Goal: Information Seeking & Learning: Find specific fact

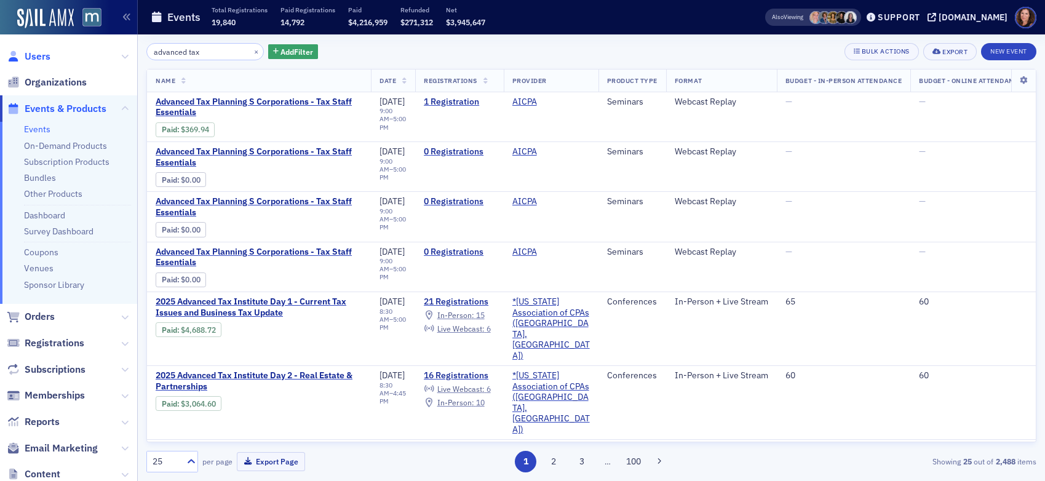
click at [42, 57] on span "Users" at bounding box center [38, 57] width 26 height 14
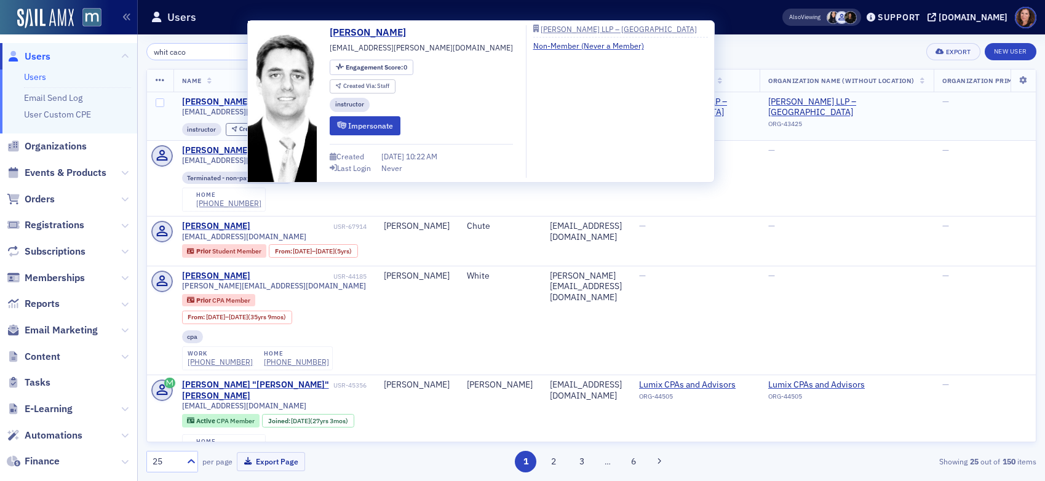
type input "whit caco"
click at [229, 102] on div "[PERSON_NAME]" at bounding box center [216, 102] width 68 height 11
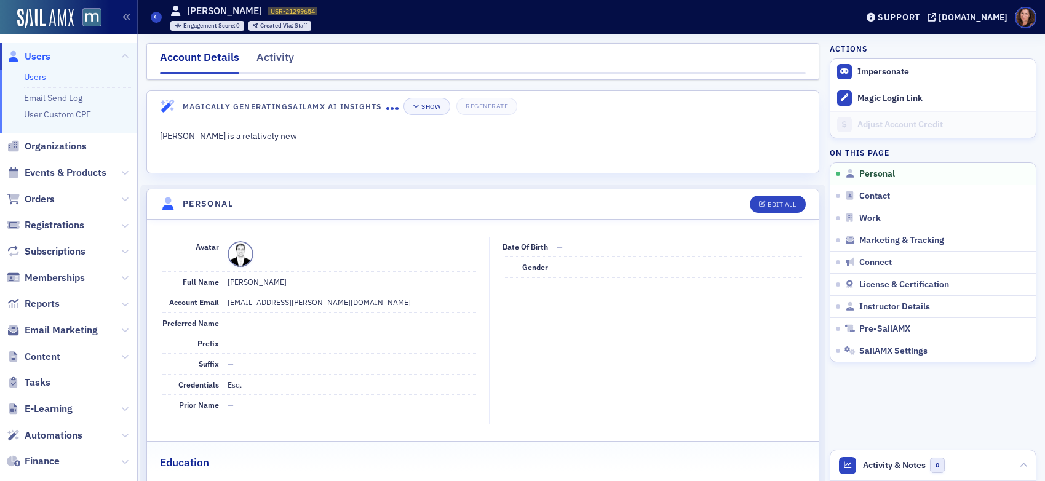
click at [258, 301] on dd "[EMAIL_ADDRESS][PERSON_NAME][DOMAIN_NAME]" at bounding box center [352, 302] width 249 height 20
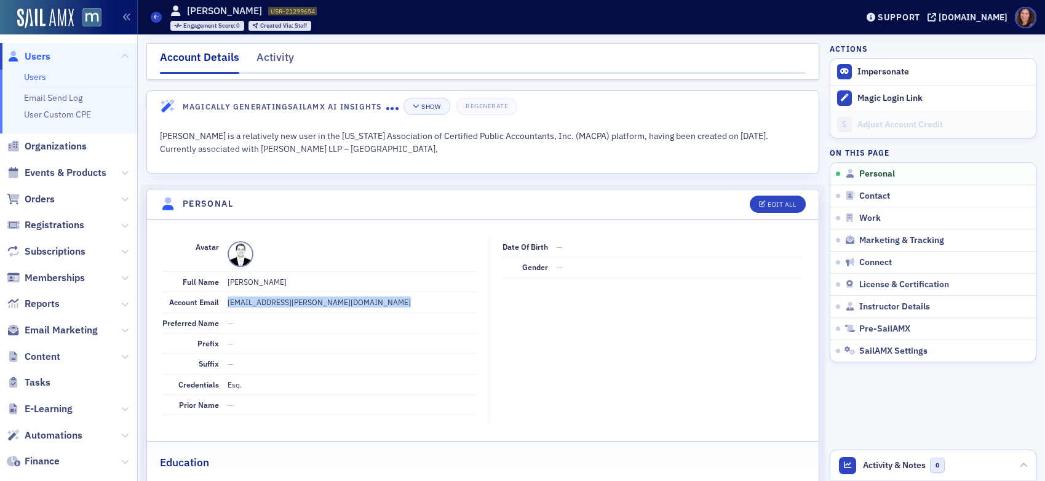
copy dd "[EMAIL_ADDRESS][PERSON_NAME][DOMAIN_NAME]"
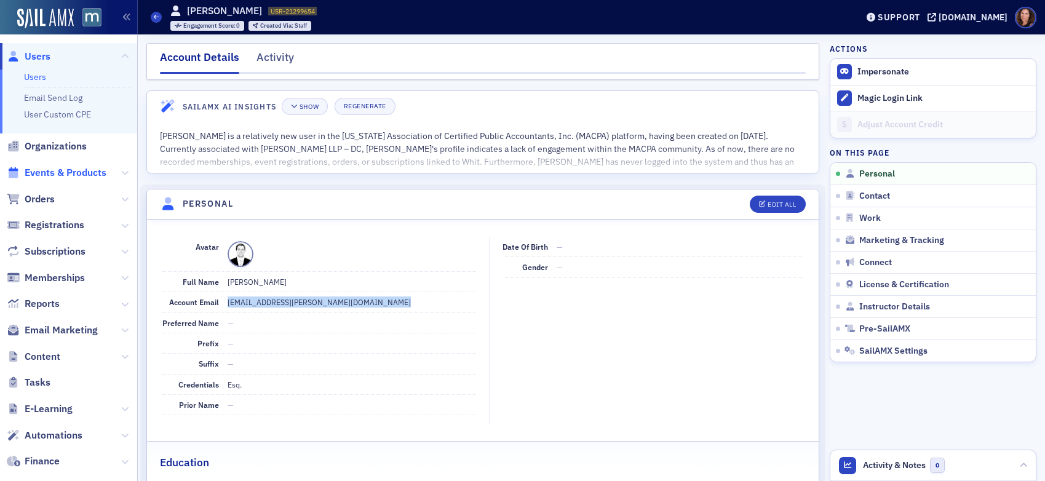
click at [53, 172] on span "Events & Products" at bounding box center [66, 173] width 82 height 14
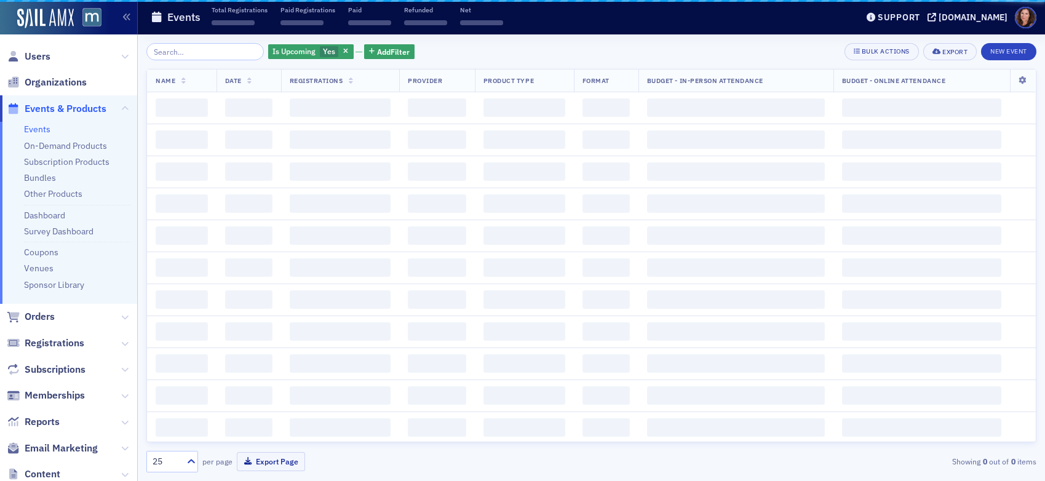
click at [194, 57] on input "search" at bounding box center [204, 51] width 117 height 17
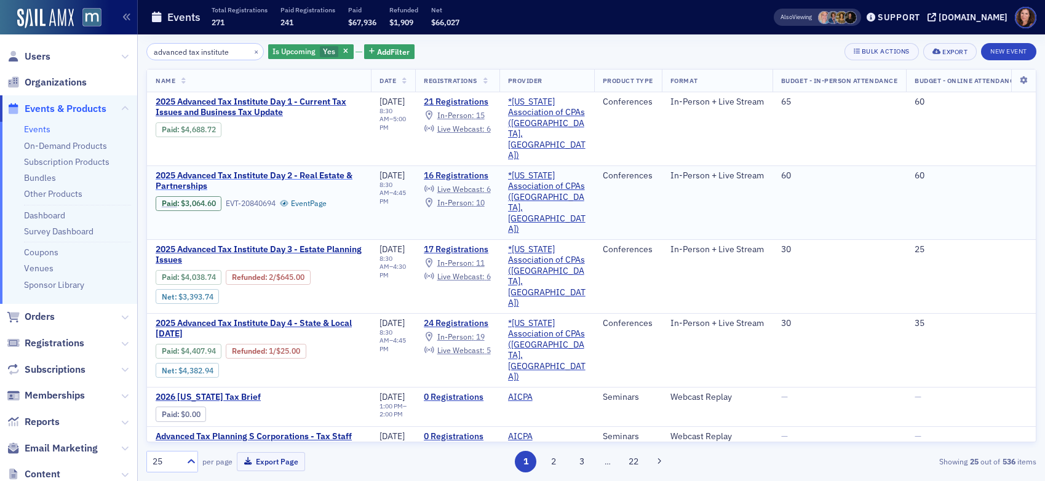
type input "advanced tax institute"
click at [298, 170] on span "2025 Advanced Tax Institute Day 2 - Real Estate & Partnerships" at bounding box center [259, 181] width 207 height 22
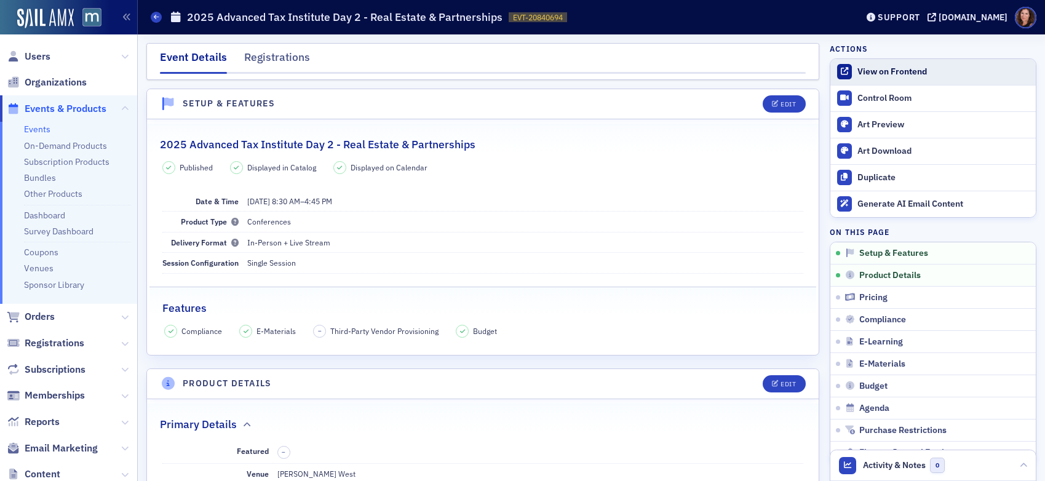
click at [871, 72] on div "View on Frontend" at bounding box center [943, 71] width 172 height 11
click at [41, 128] on link "Events" at bounding box center [37, 129] width 26 height 11
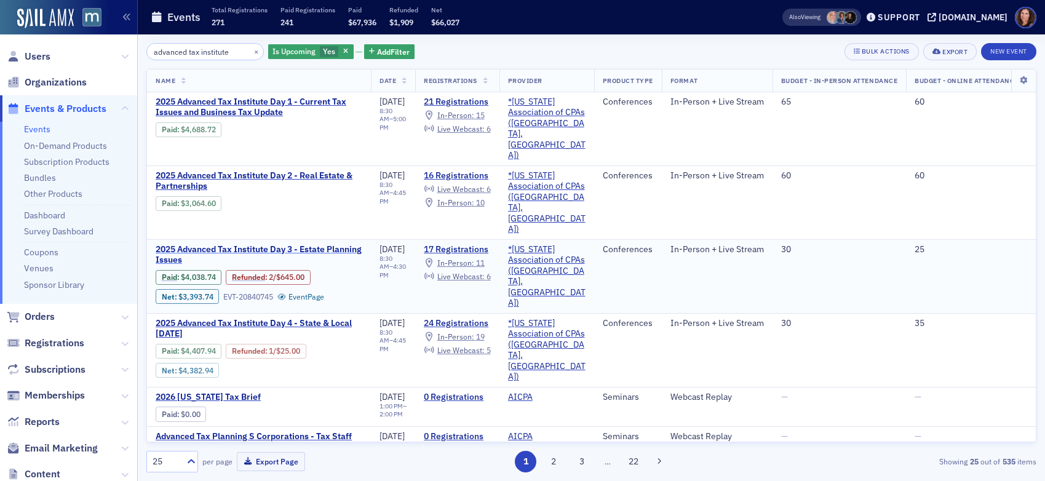
click at [288, 244] on span "2025 Advanced Tax Institute Day 3 - Estate Planning Issues" at bounding box center [259, 255] width 207 height 22
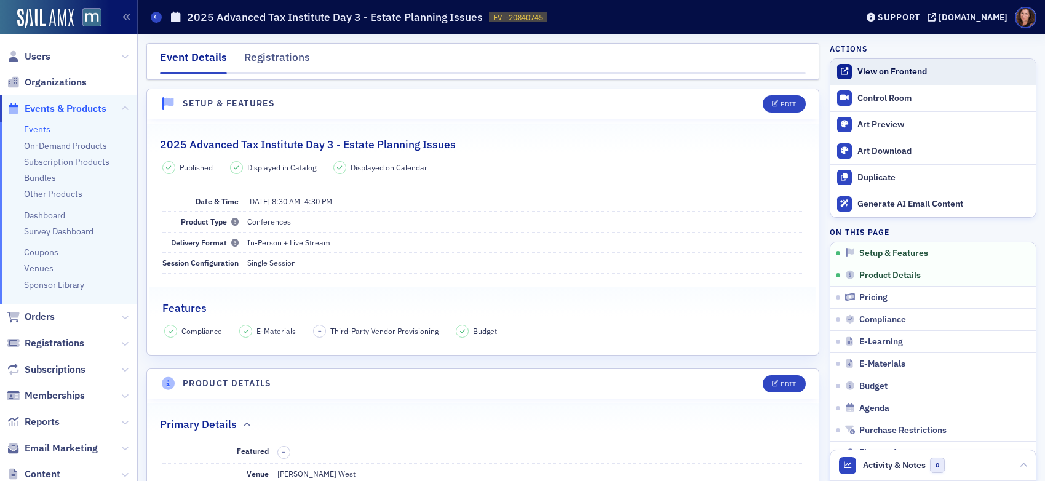
click at [885, 74] on div "View on Frontend" at bounding box center [943, 71] width 172 height 11
click at [39, 125] on link "Events" at bounding box center [37, 129] width 26 height 11
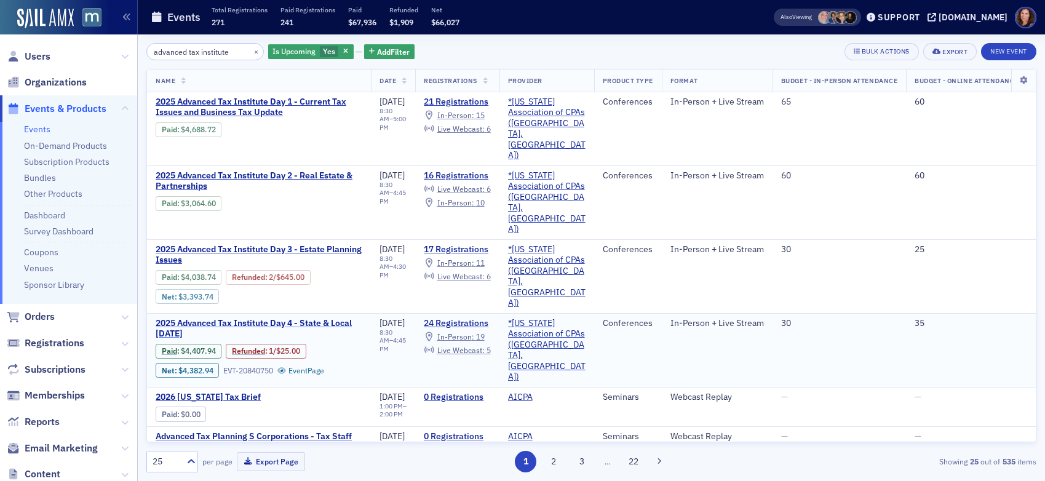
click at [324, 318] on span "2025 Advanced Tax Institute Day 4 - State & Local [DATE]" at bounding box center [259, 329] width 207 height 22
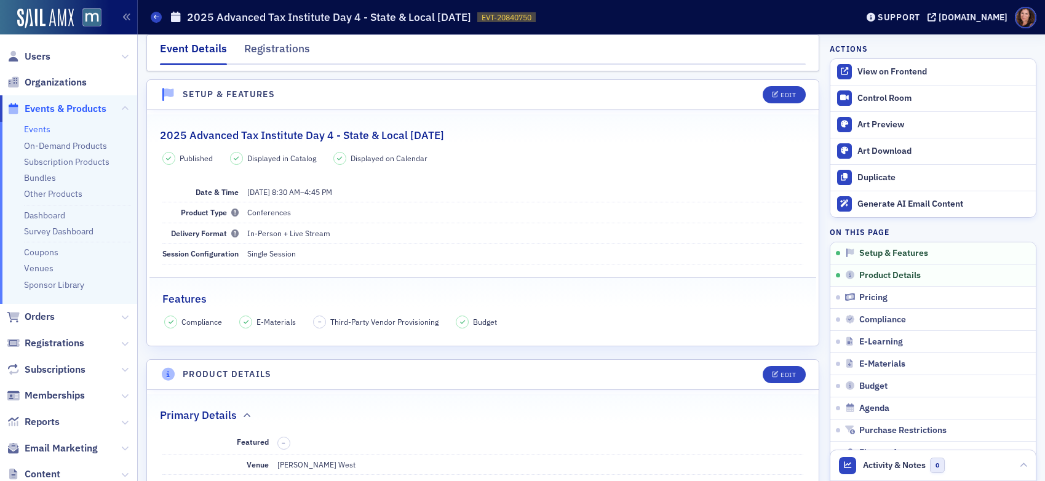
scroll to position [9, 0]
click at [38, 130] on link "Events" at bounding box center [37, 129] width 26 height 11
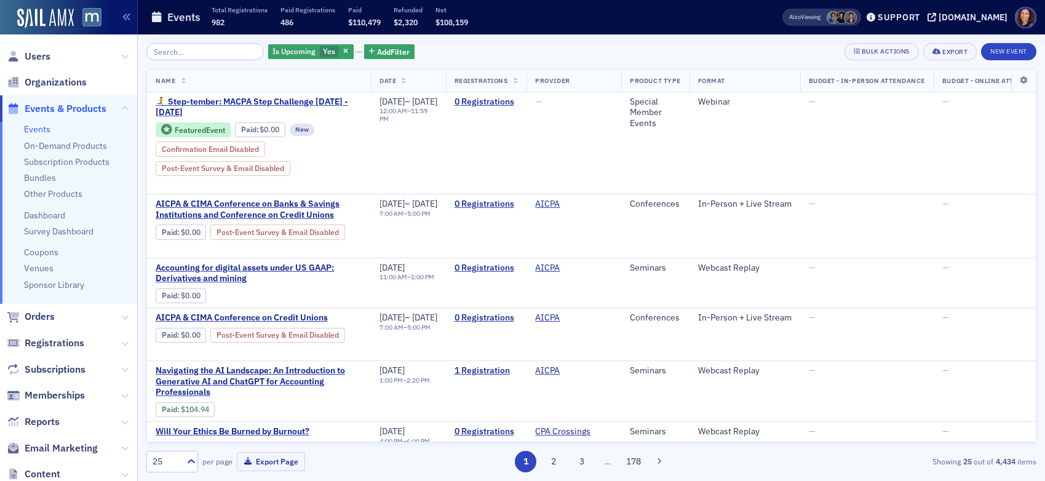
click at [191, 53] on input "search" at bounding box center [204, 51] width 117 height 17
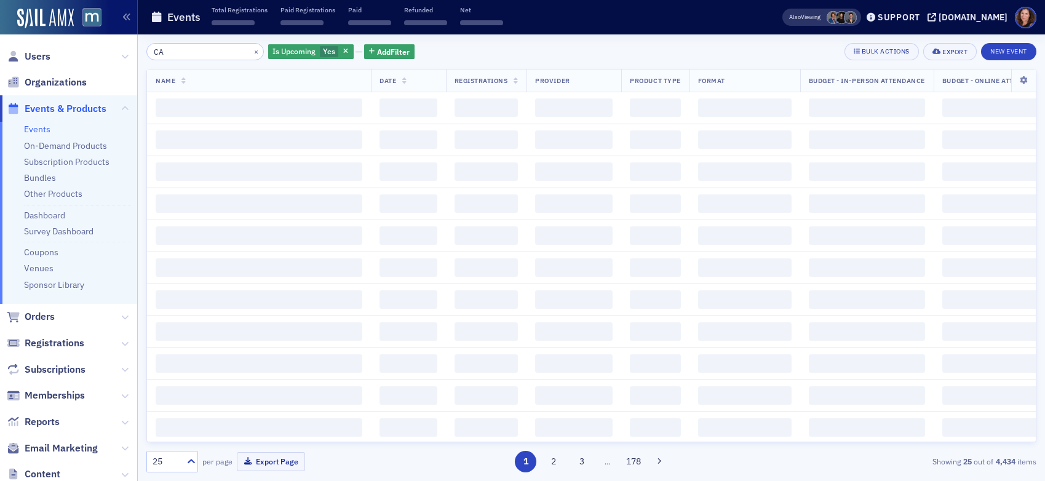
type input "C"
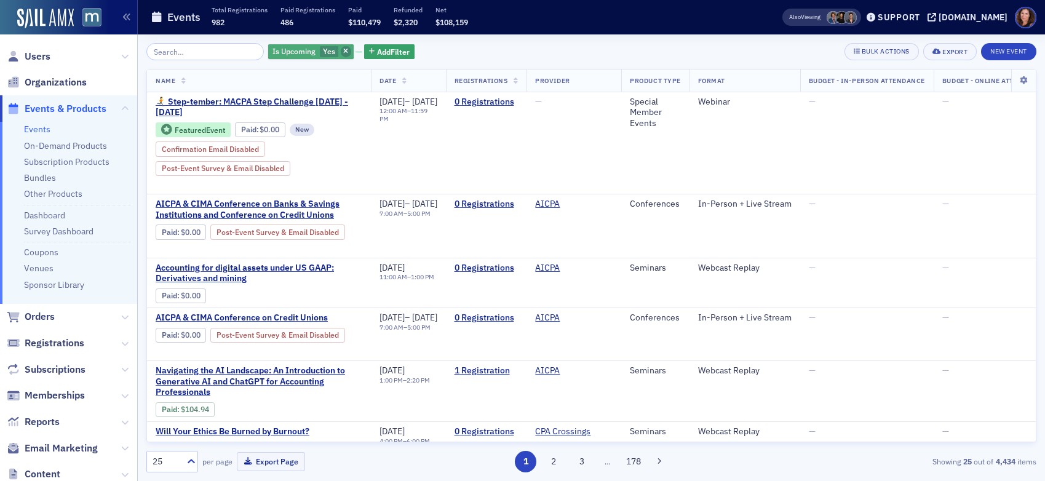
click at [341, 52] on span "button" at bounding box center [346, 51] width 11 height 11
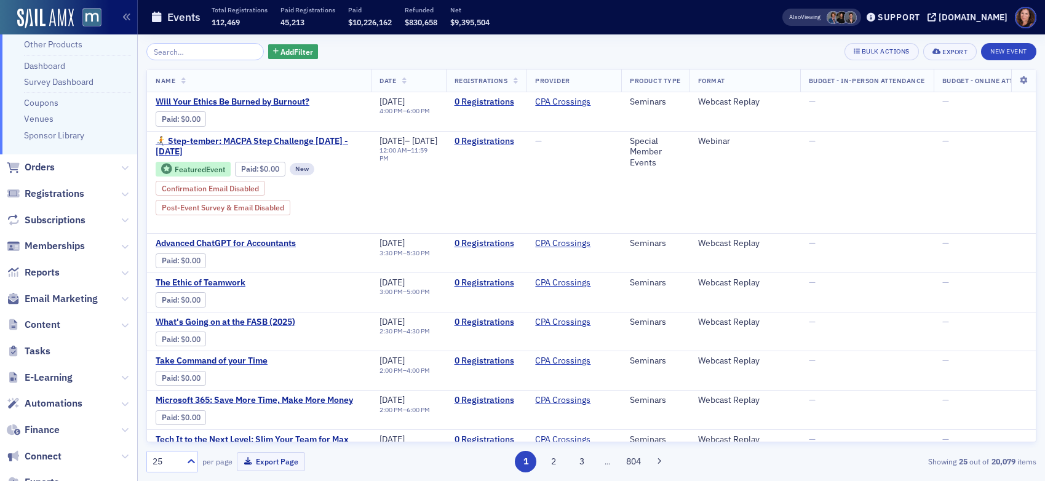
scroll to position [242, 0]
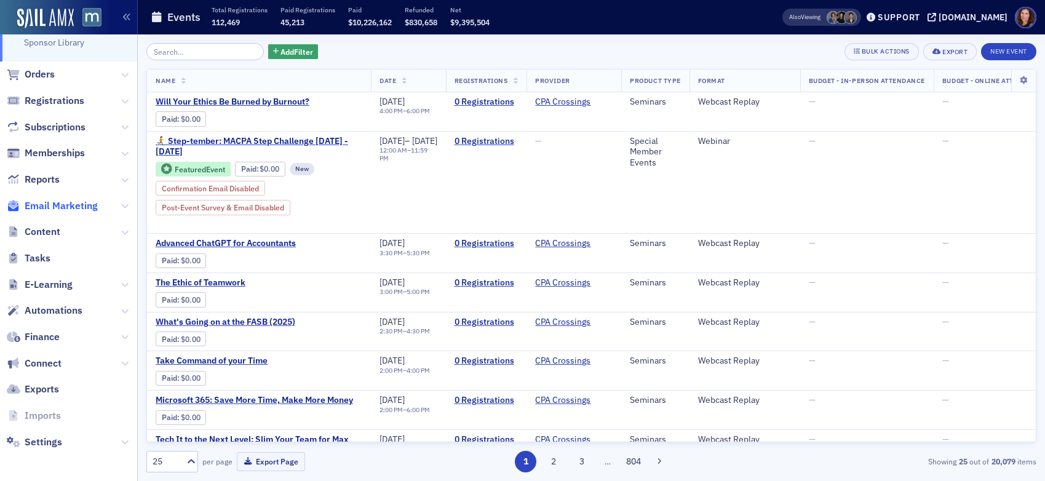
click at [63, 207] on span "Email Marketing" at bounding box center [61, 206] width 73 height 14
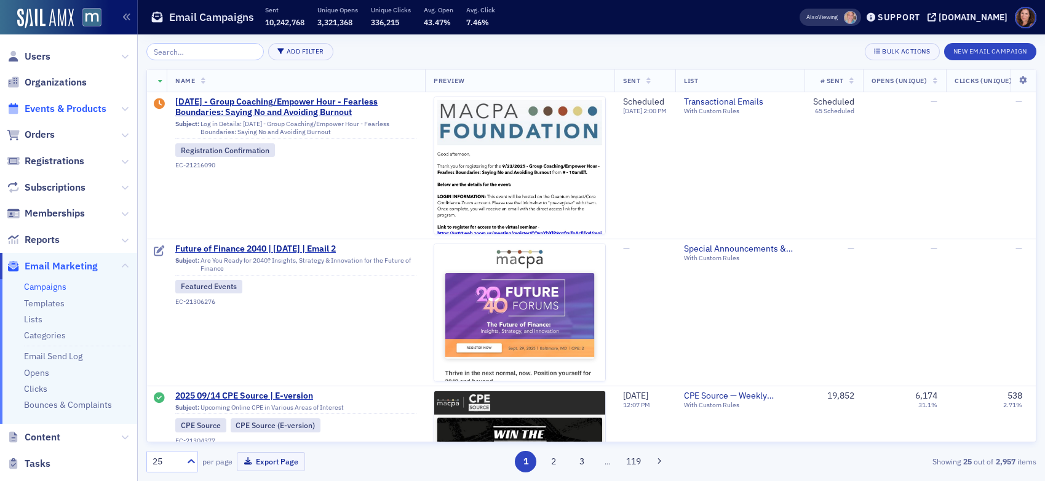
click at [67, 109] on span "Events & Products" at bounding box center [66, 109] width 82 height 14
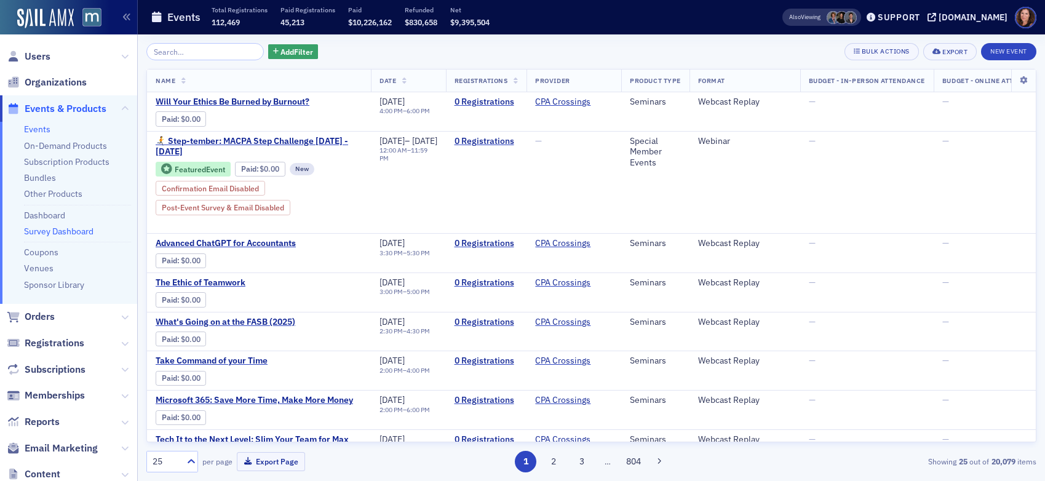
click at [53, 230] on link "Survey Dashboard" at bounding box center [59, 231] width 70 height 11
